Goal: Task Accomplishment & Management: Manage account settings

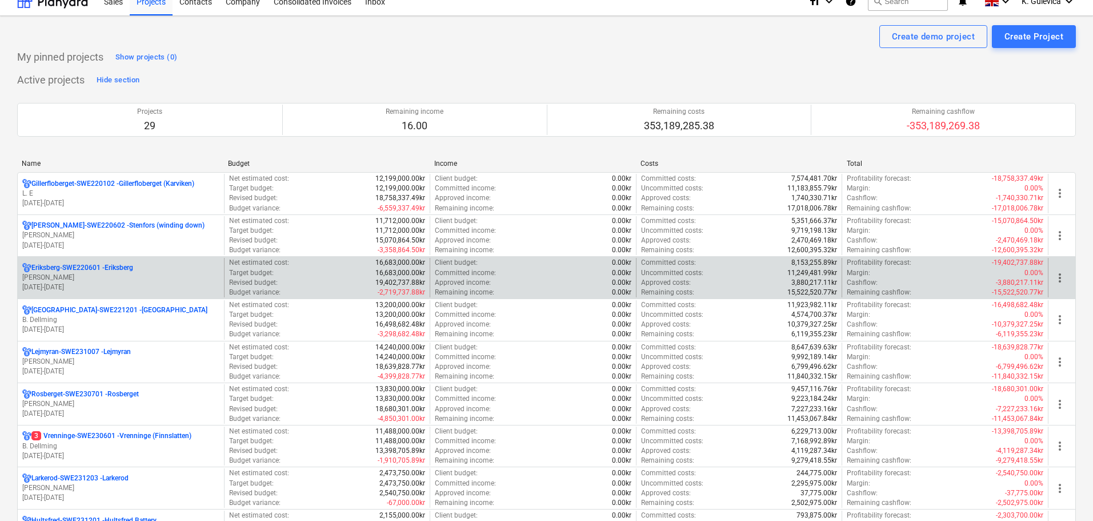
scroll to position [114, 0]
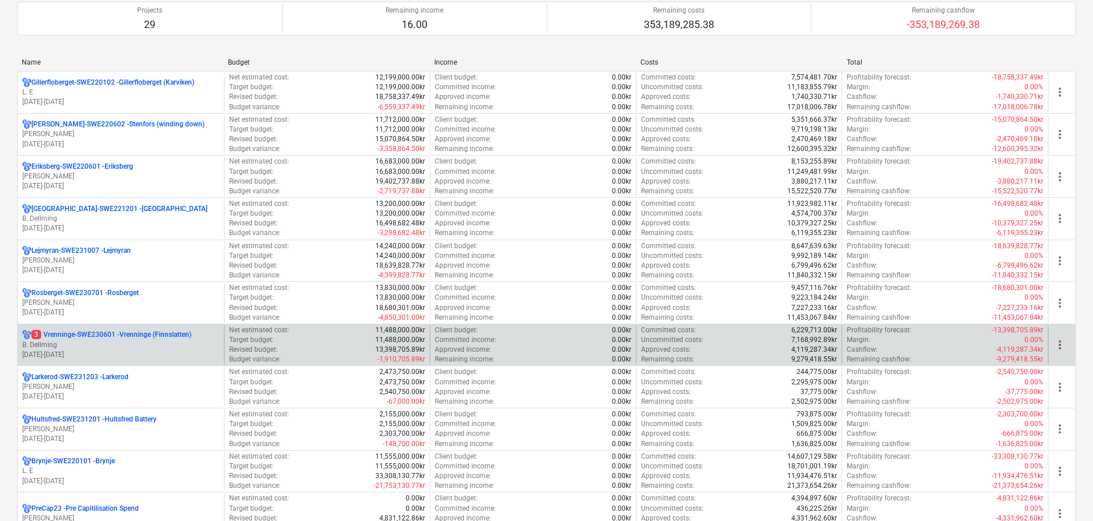
click at [111, 341] on p "B. Dellming" at bounding box center [120, 345] width 197 height 10
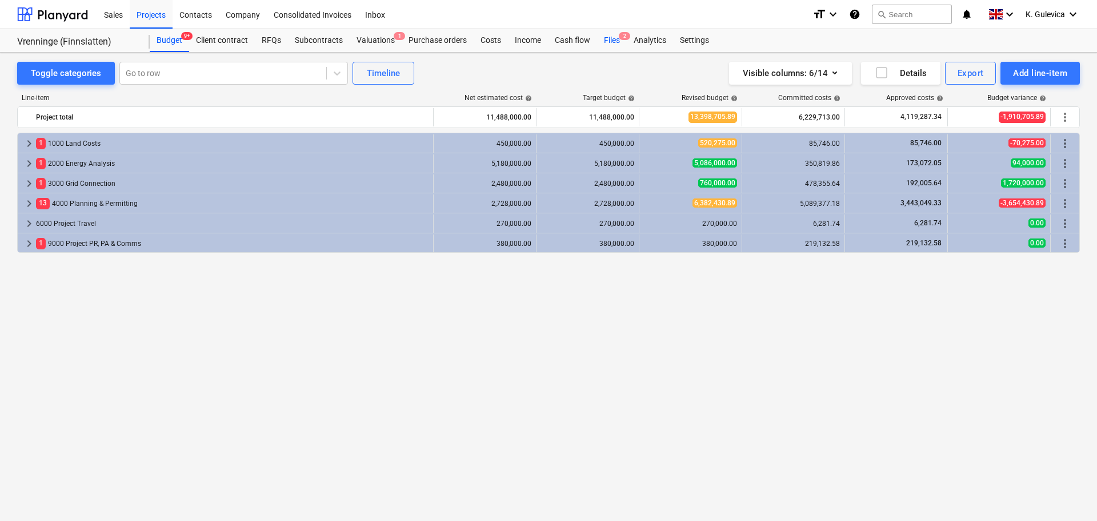
click at [613, 41] on div "Files 2" at bounding box center [612, 40] width 30 height 23
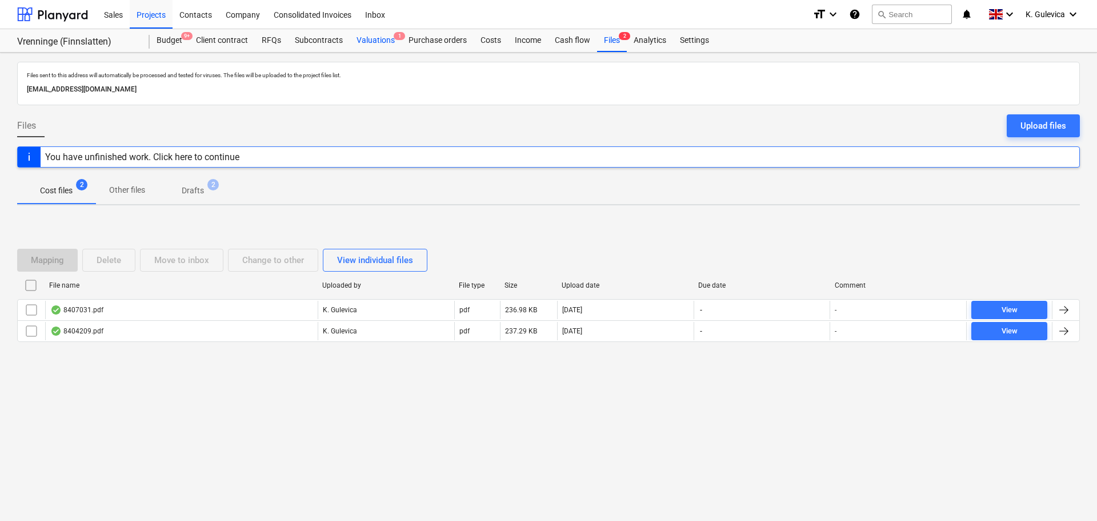
click at [381, 39] on div "Valuations 1" at bounding box center [376, 40] width 52 height 23
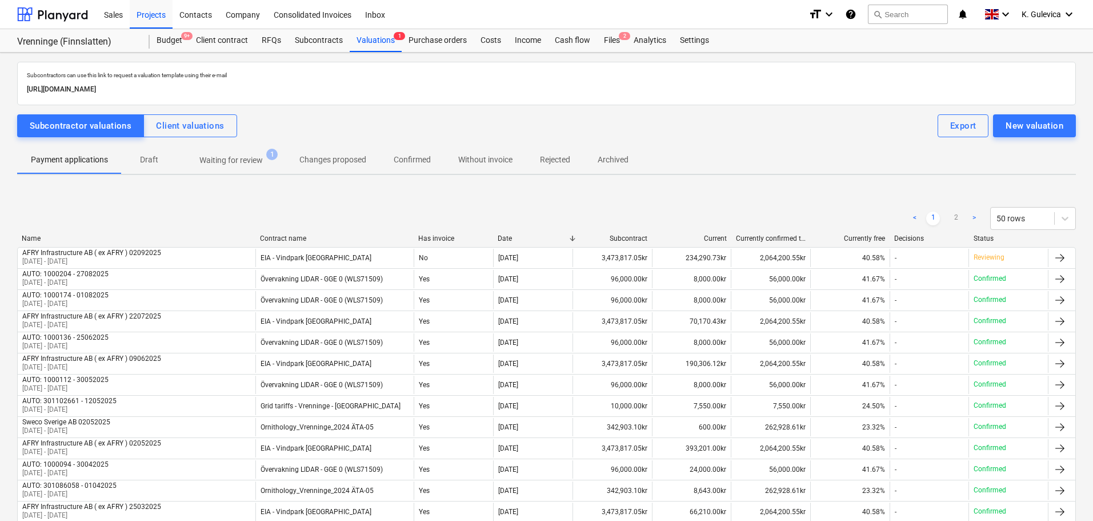
click at [248, 157] on p "Waiting for review" at bounding box center [230, 160] width 63 height 12
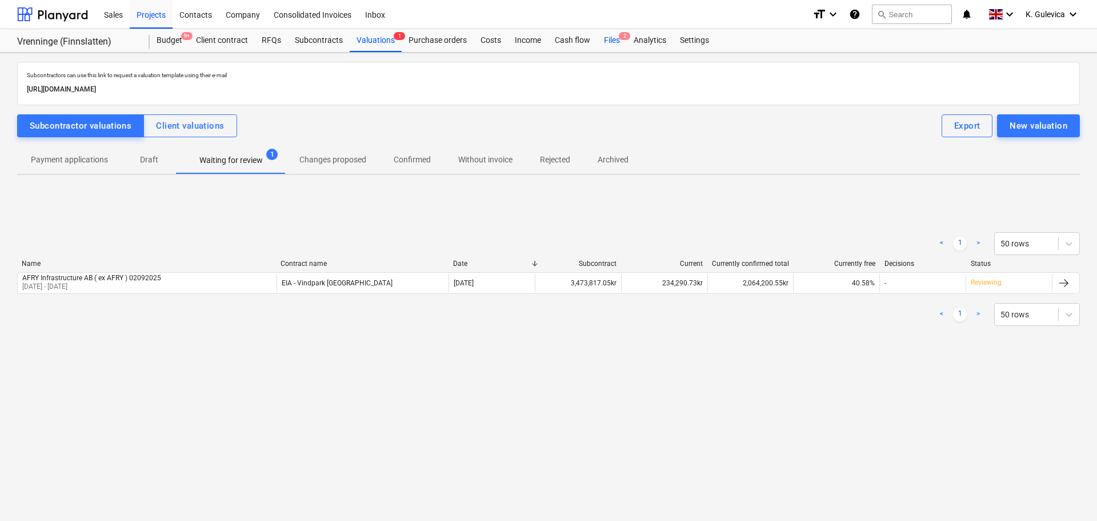
click at [606, 43] on div "Files 2" at bounding box center [612, 40] width 30 height 23
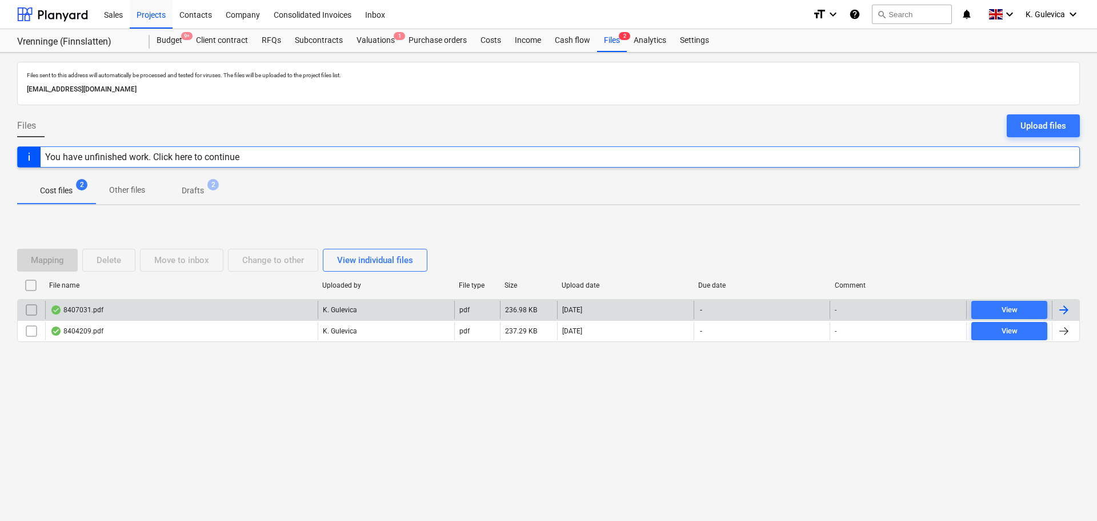
click at [143, 304] on div "8407031.pdf" at bounding box center [181, 310] width 273 height 18
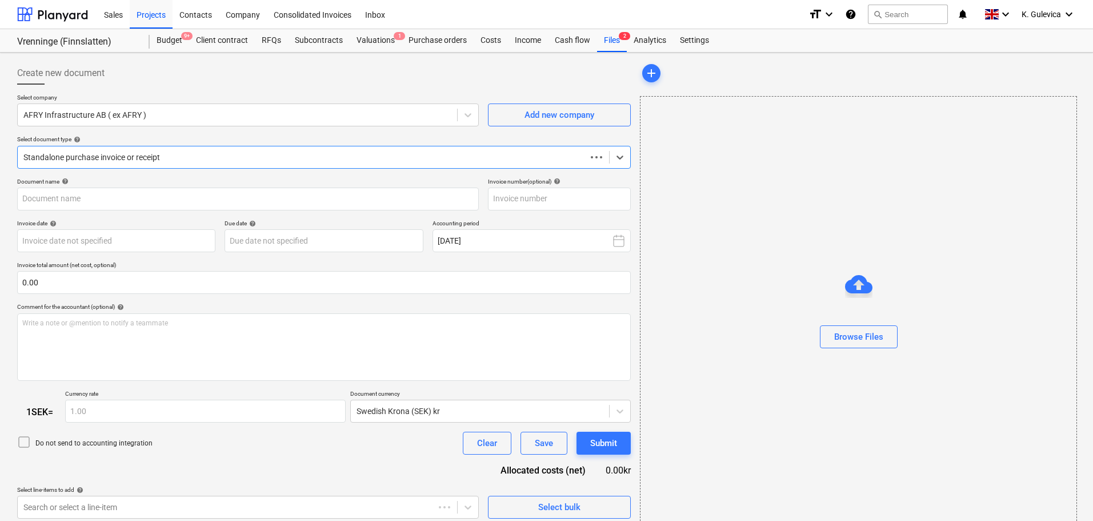
type input "8407031"
type input "[DATE]"
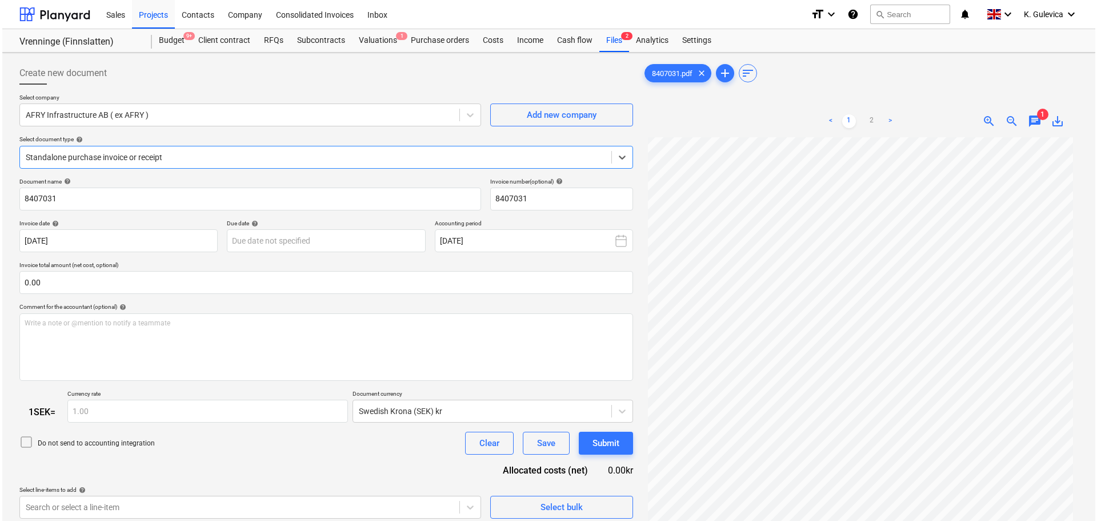
scroll to position [115, 0]
click at [868, 121] on link "2" at bounding box center [870, 121] width 14 height 14
click at [612, 43] on div "Files 2" at bounding box center [612, 40] width 30 height 23
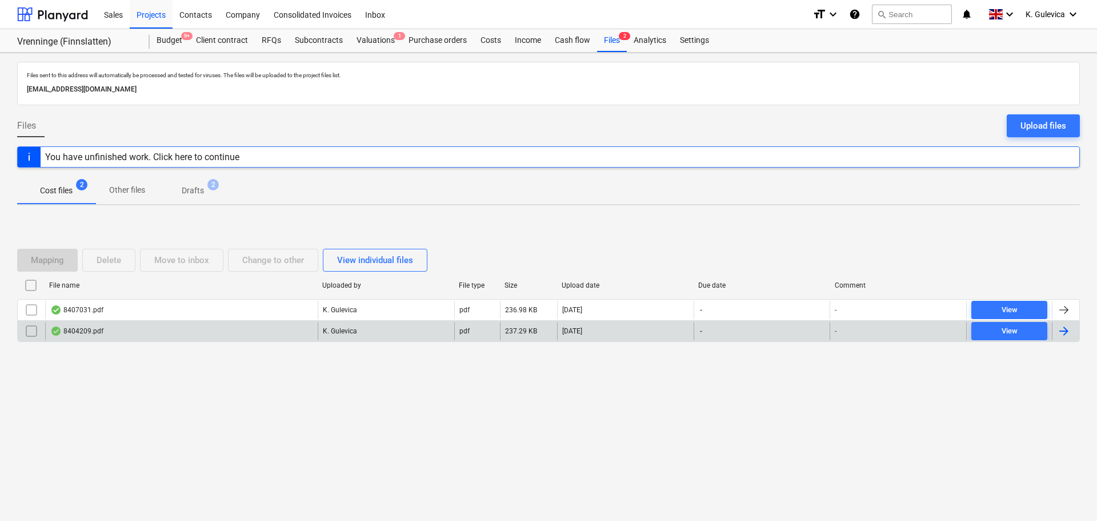
click at [159, 330] on div "8404209.pdf" at bounding box center [181, 331] width 273 height 18
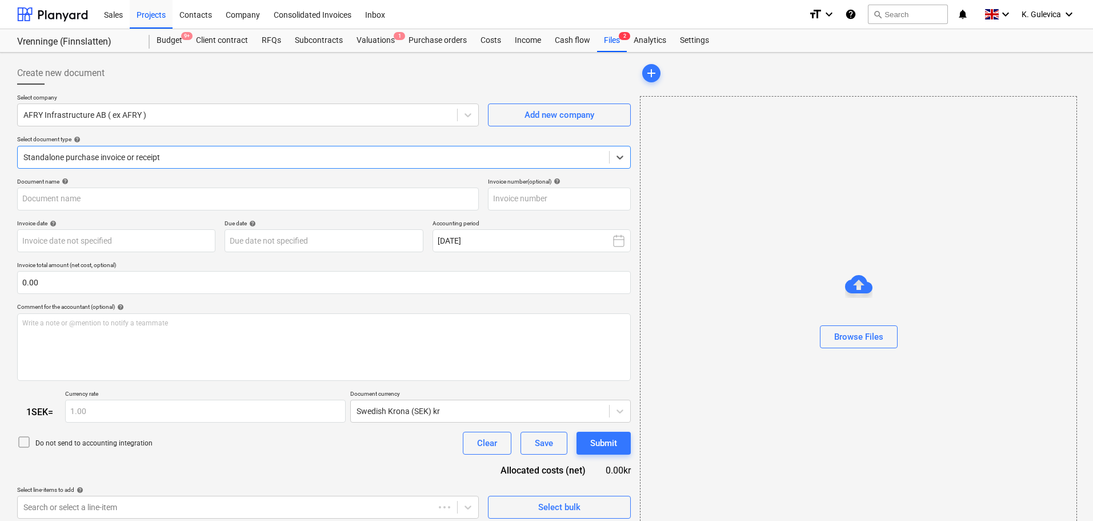
type input "8404209"
type input "[DATE]"
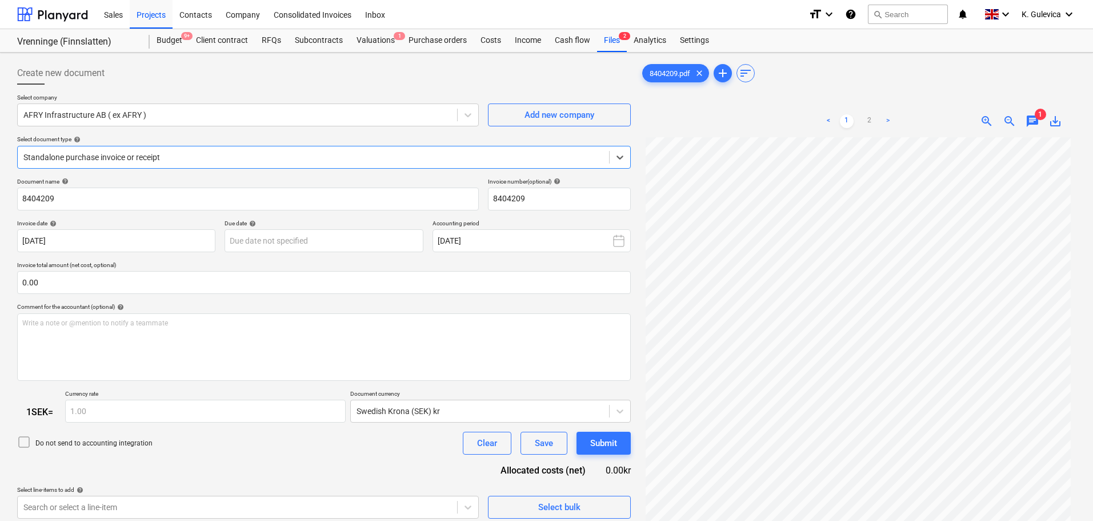
scroll to position [115, 0]
click at [868, 118] on link "2" at bounding box center [870, 121] width 14 height 14
drag, startPoint x: 461, startPoint y: 71, endPoint x: 456, endPoint y: 70, distance: 5.8
click at [461, 71] on div "Create new document" at bounding box center [324, 73] width 614 height 23
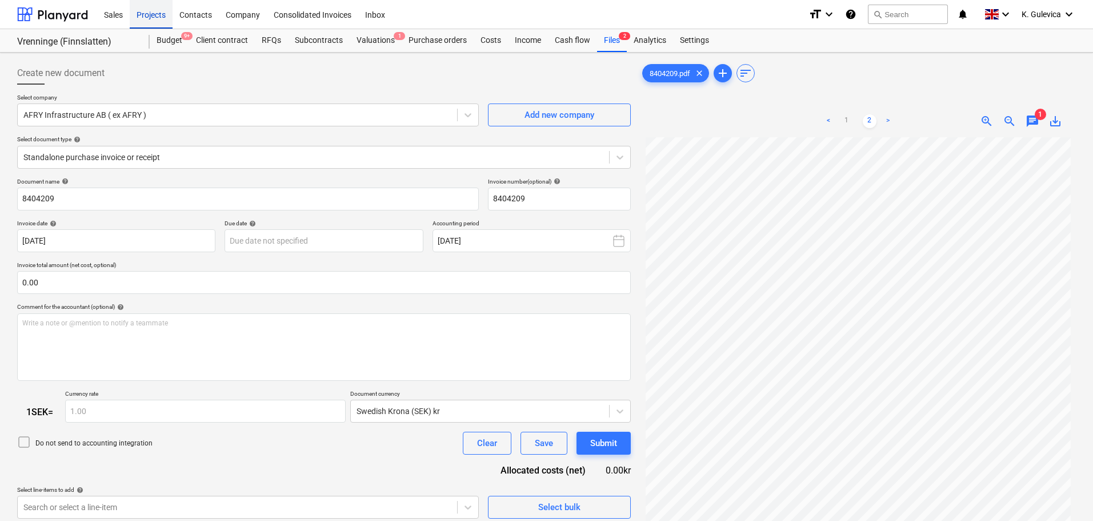
click at [148, 14] on div "Projects" at bounding box center [151, 13] width 43 height 29
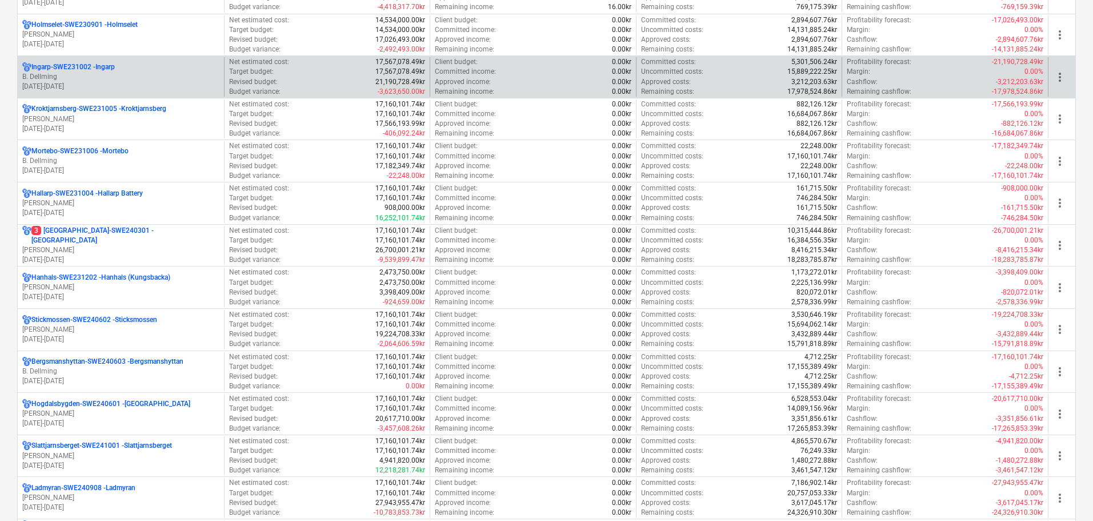
scroll to position [800, 0]
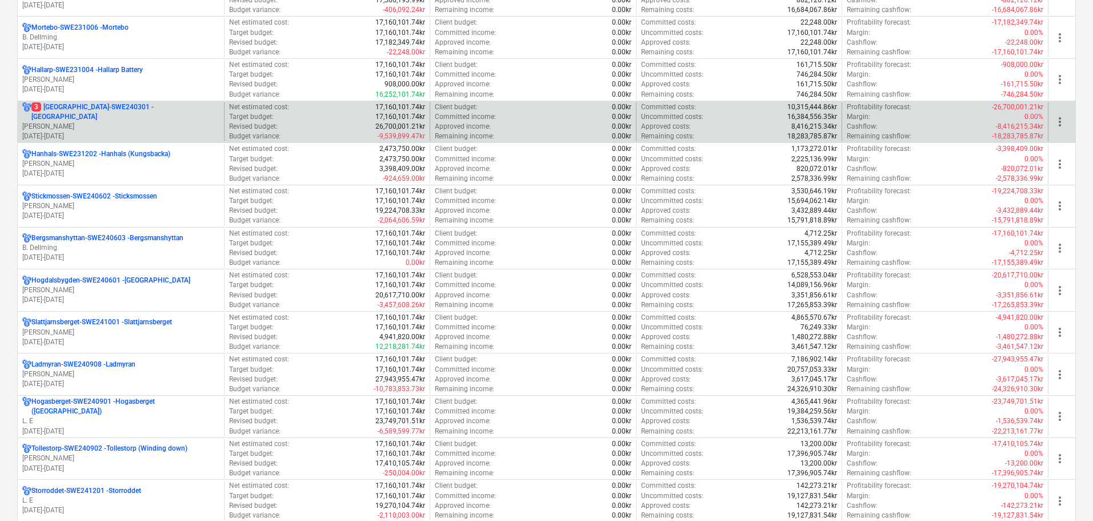
click at [120, 131] on p "[DATE] - [DATE]" at bounding box center [120, 136] width 197 height 10
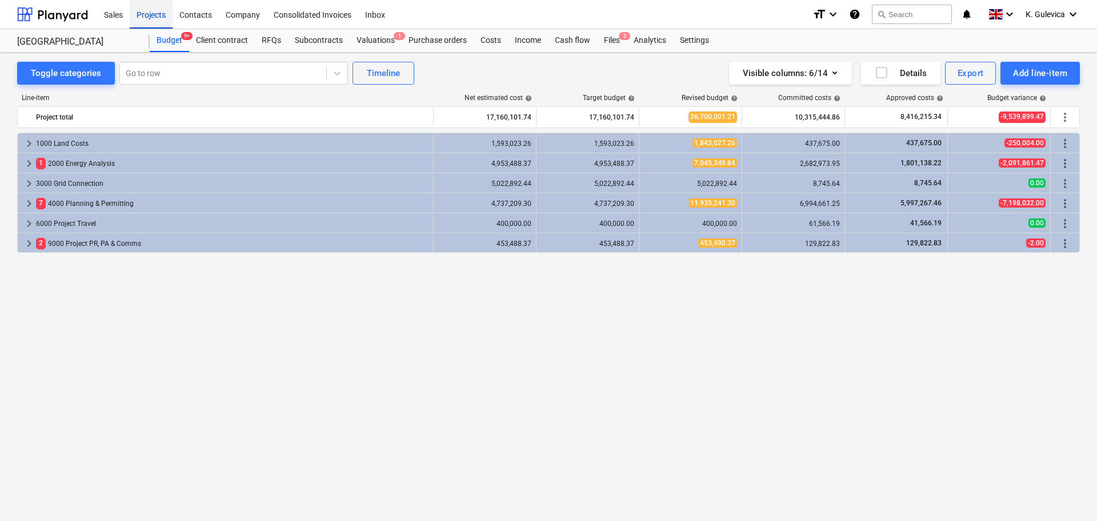
click at [154, 15] on div "Projects" at bounding box center [151, 13] width 43 height 29
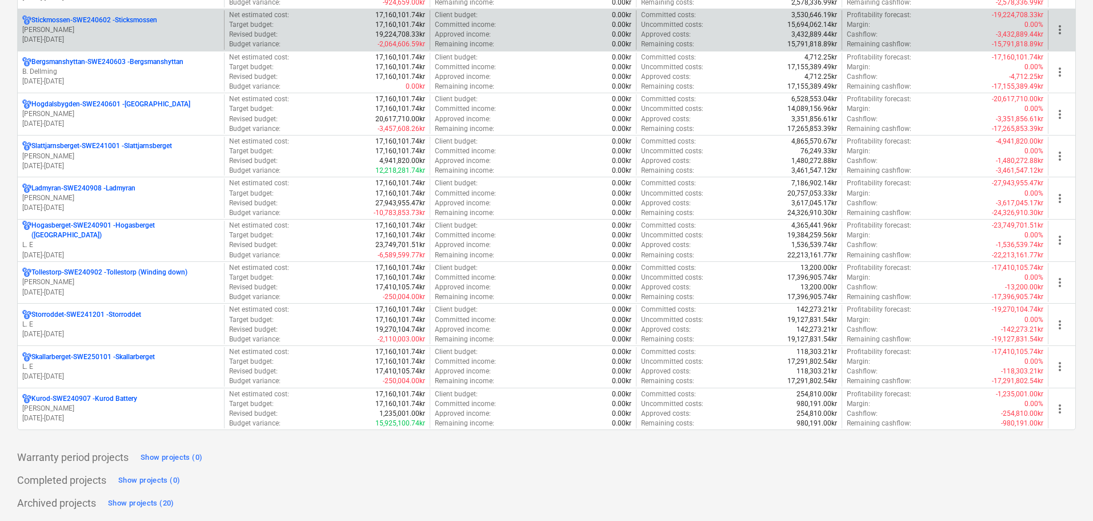
scroll to position [977, 0]
